Goal: Transaction & Acquisition: Book appointment/travel/reservation

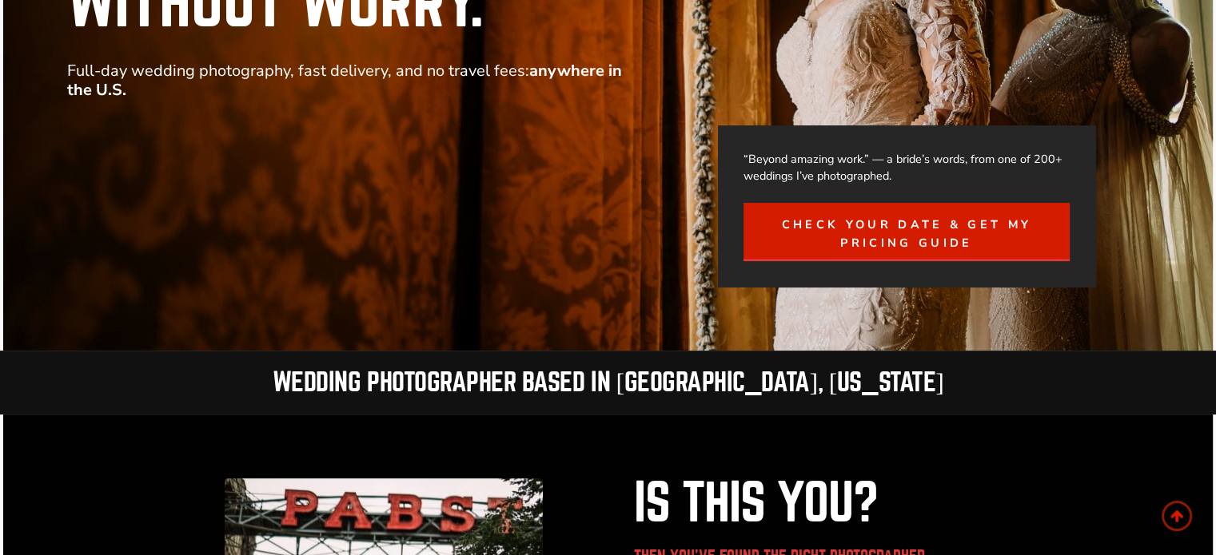
scroll to position [320, 0]
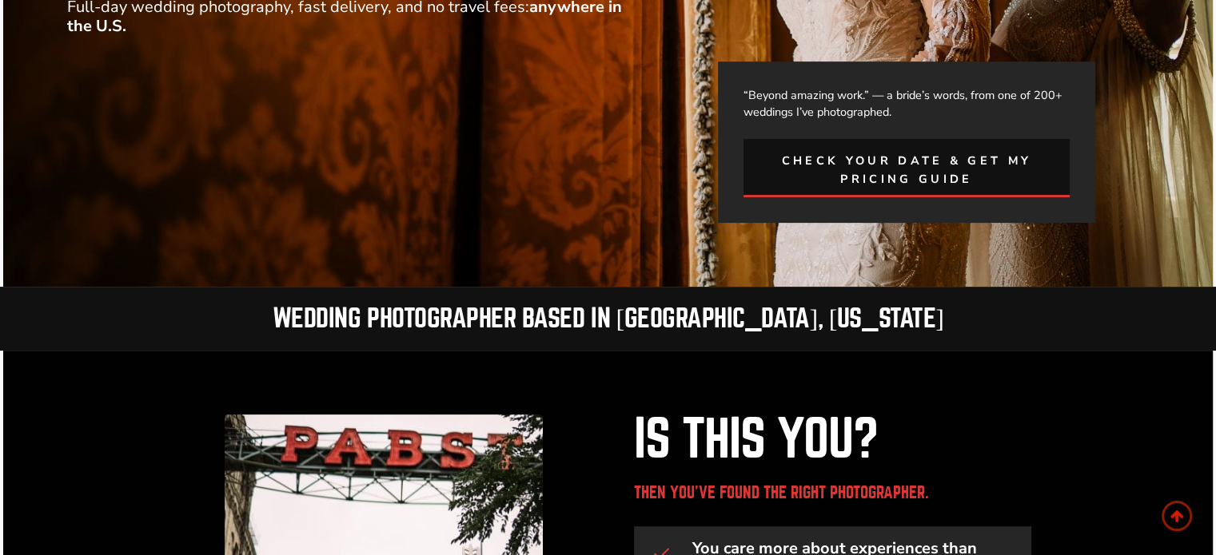
click at [939, 183] on span "Check Your Date & Get My Pricing Guide" at bounding box center [905, 170] width 287 height 37
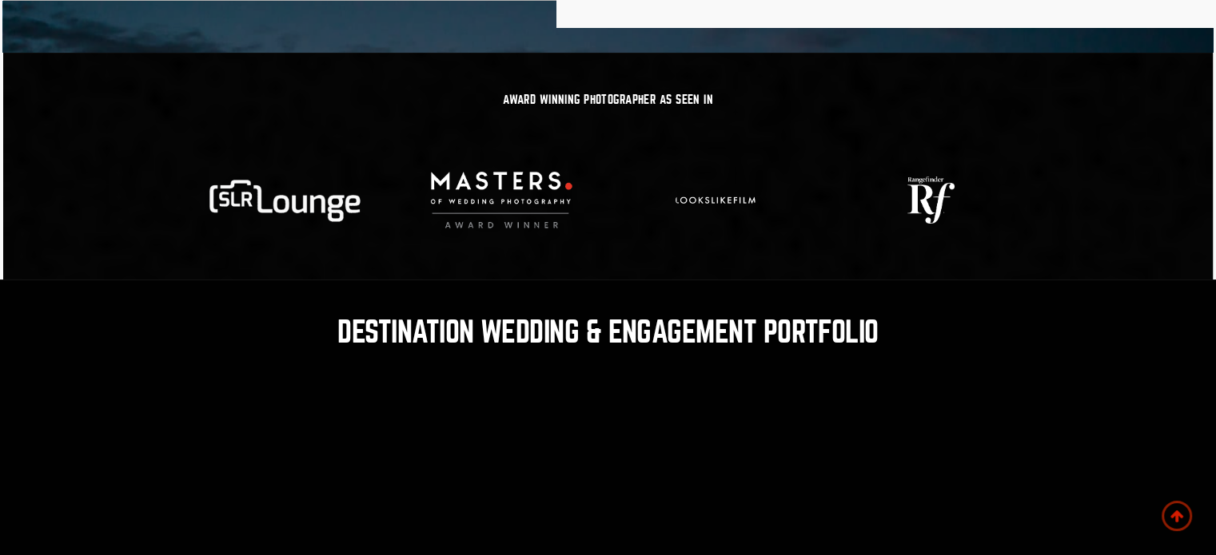
scroll to position [6392, 0]
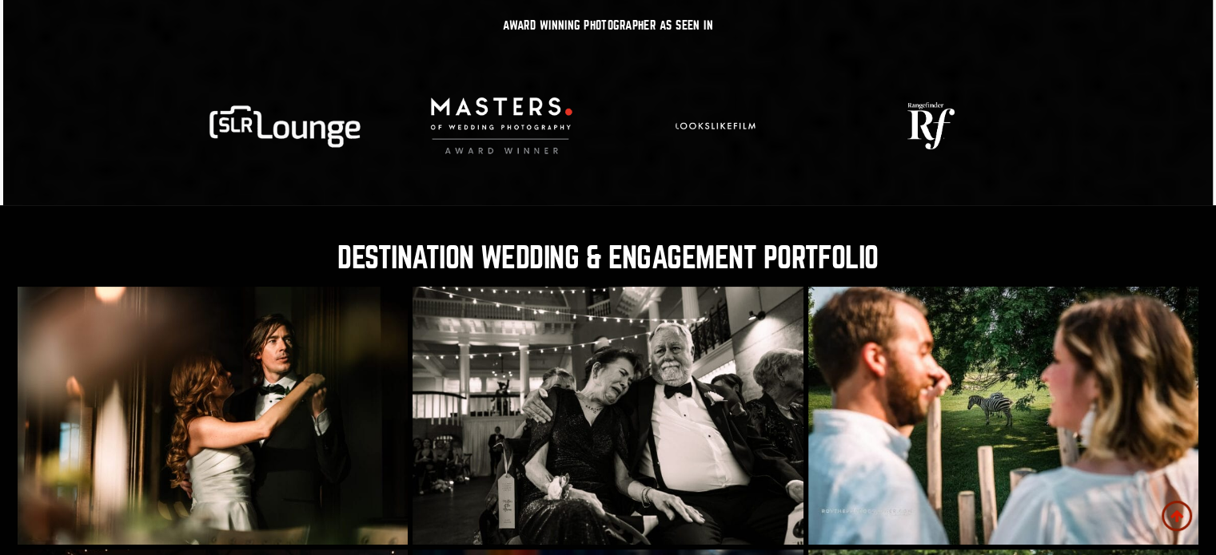
click at [676, 269] on h2 "Destination Wedding & Engagement Portfolio" at bounding box center [608, 258] width 1181 height 29
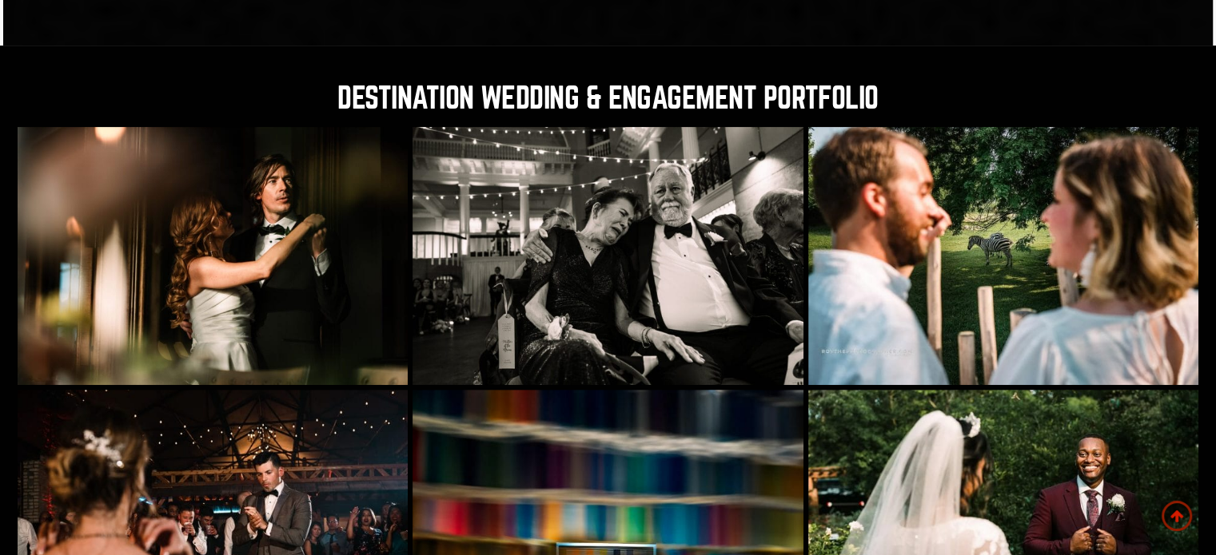
click at [612, 269] on img at bounding box center [607, 255] width 391 height 257
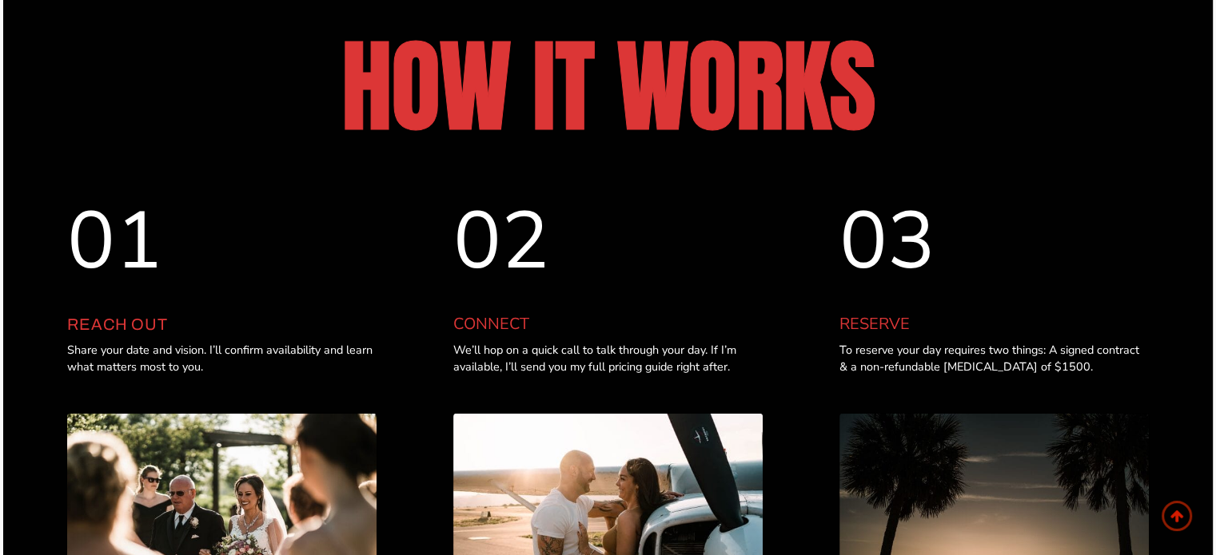
scroll to position [4634, 0]
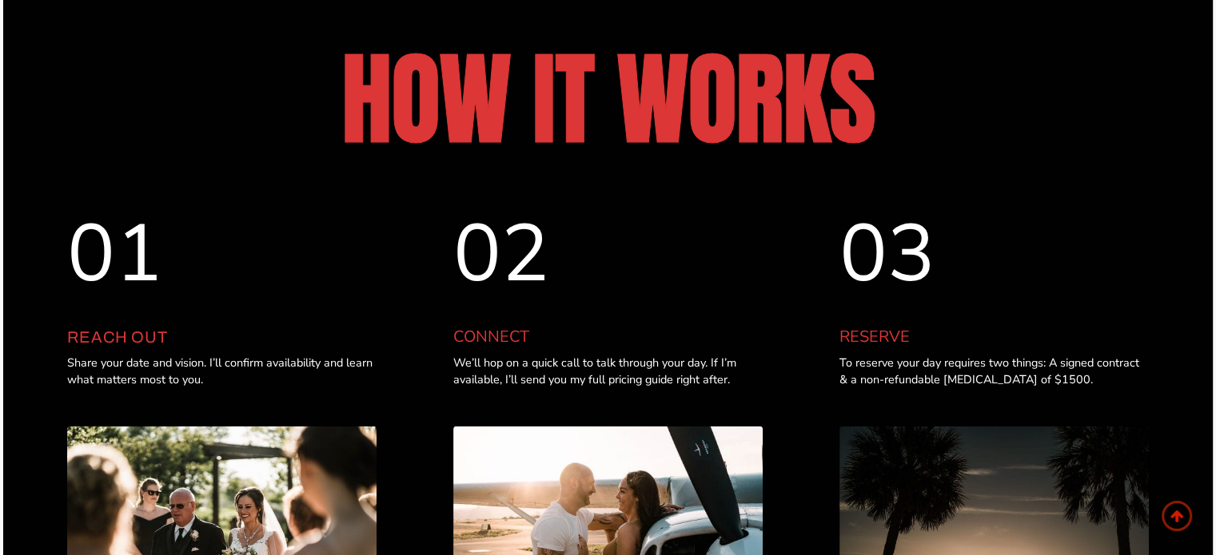
click at [562, 123] on h2 "HOW IT WORKS" at bounding box center [608, 99] width 1082 height 102
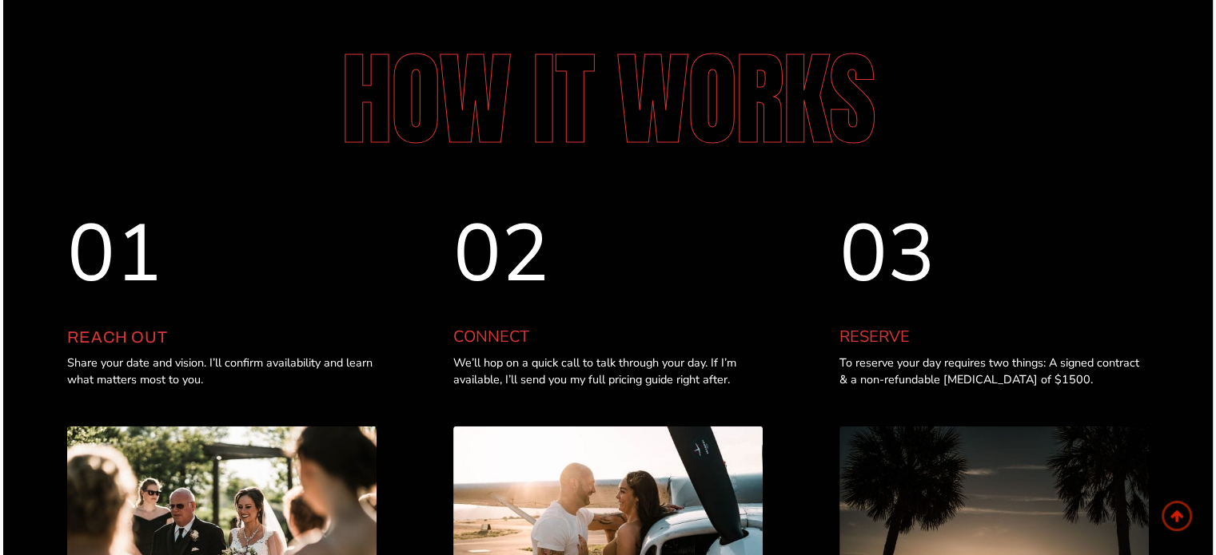
scroll to position [320, 0]
